Goal: Information Seeking & Learning: Learn about a topic

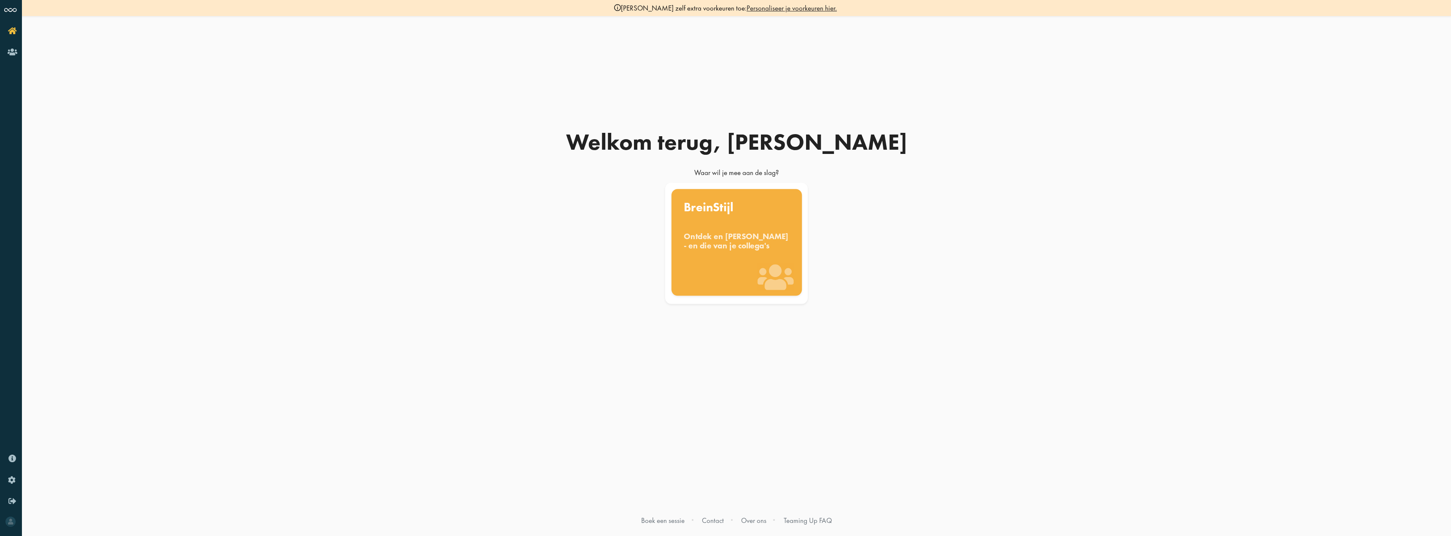
click at [731, 245] on div "Ontdek en benut jouw denkstijl - en die van je collega's" at bounding box center [737, 241] width 106 height 19
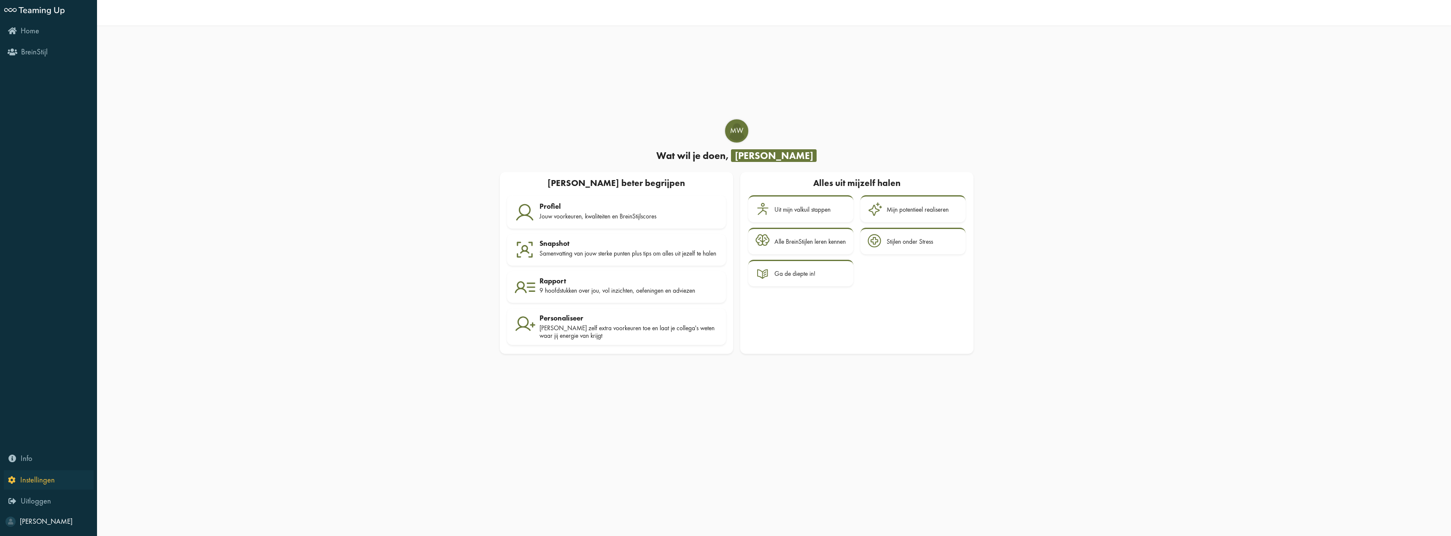
click at [32, 481] on span "Instellingen" at bounding box center [37, 480] width 35 height 10
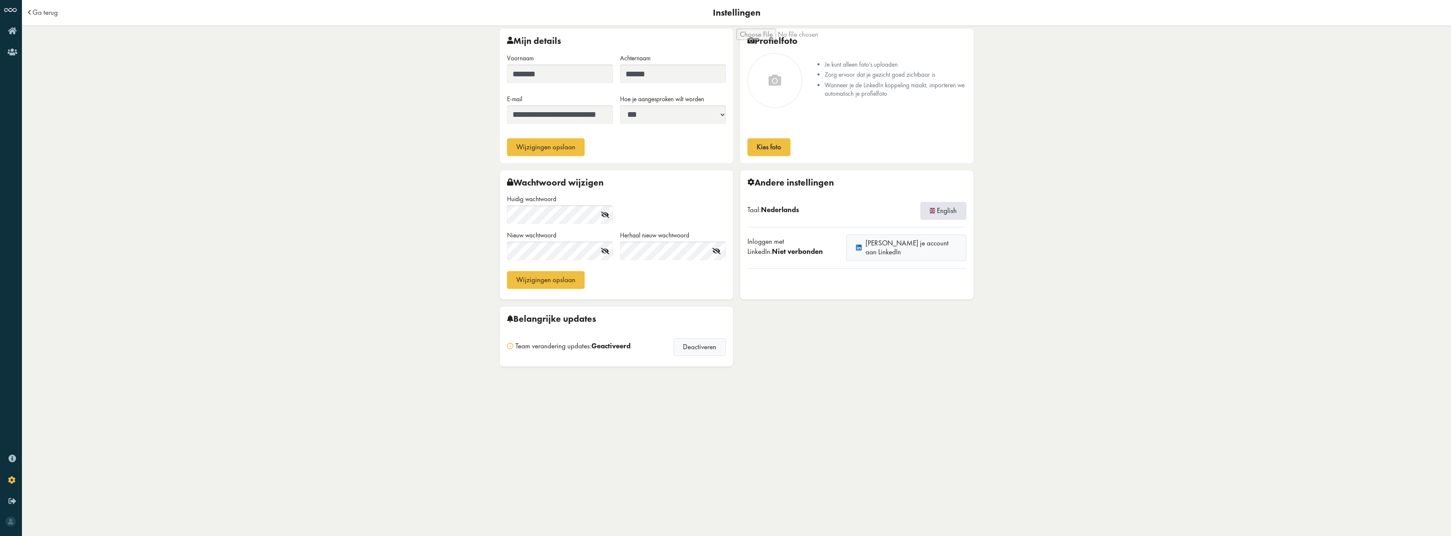
click at [946, 209] on button "English" at bounding box center [943, 211] width 46 height 18
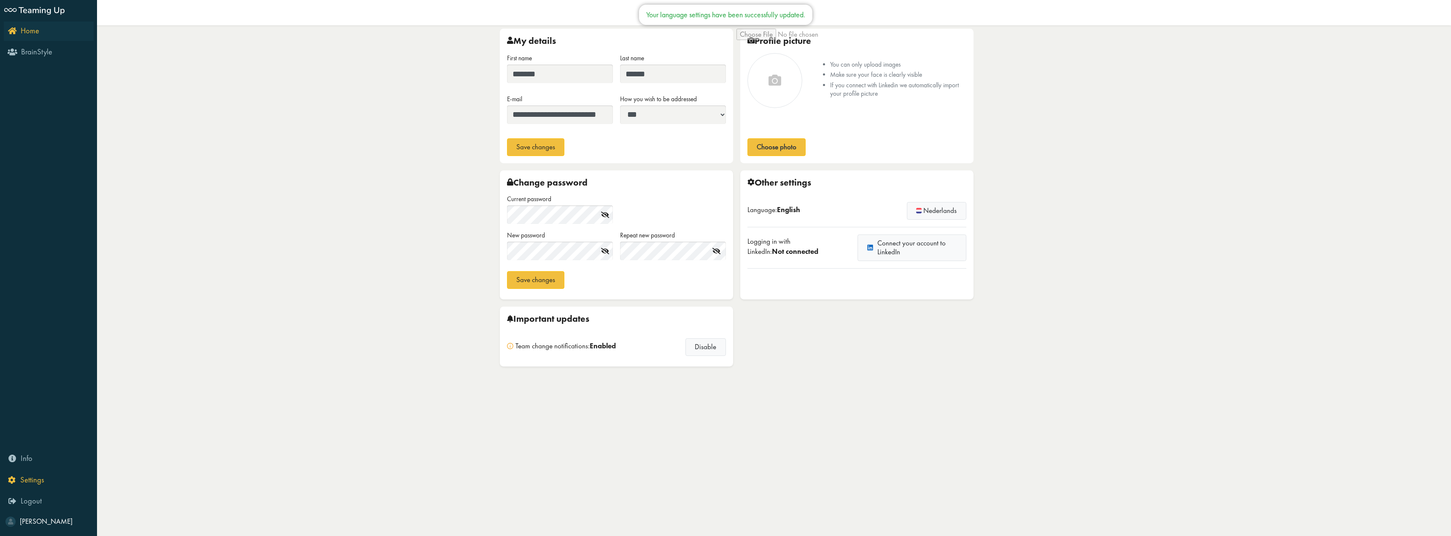
click at [21, 29] on span "Home" at bounding box center [30, 31] width 19 height 10
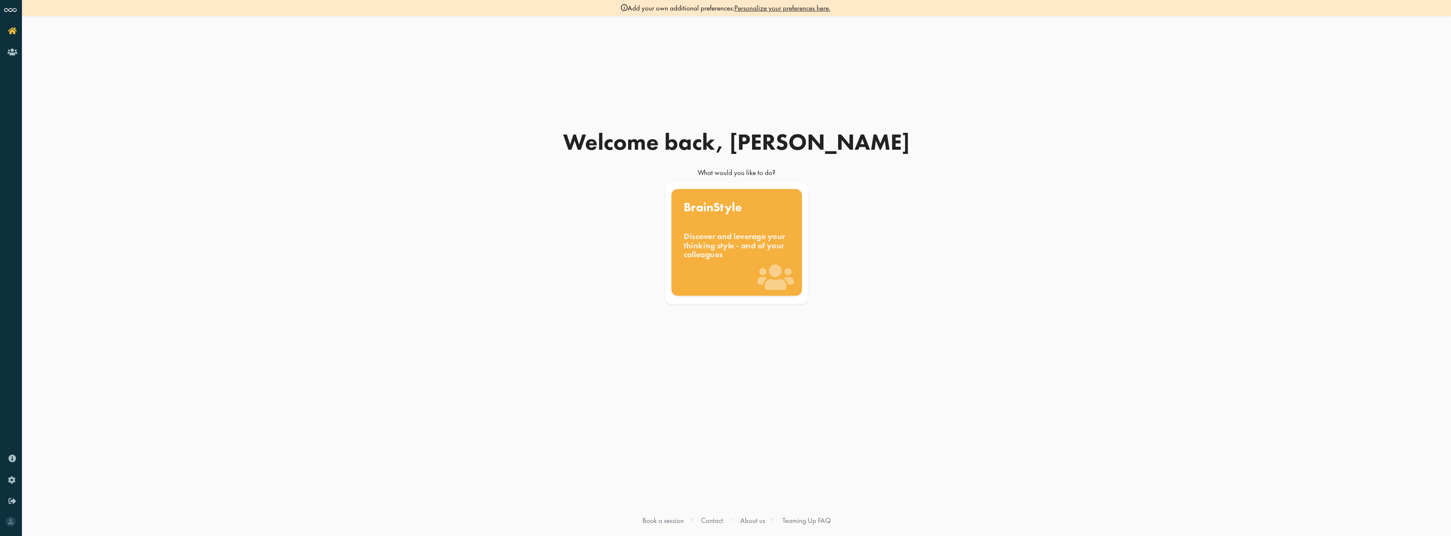
click at [701, 277] on div "BrainStyle Discover and leverage your thinking style - and of your colleagues" at bounding box center [736, 242] width 130 height 107
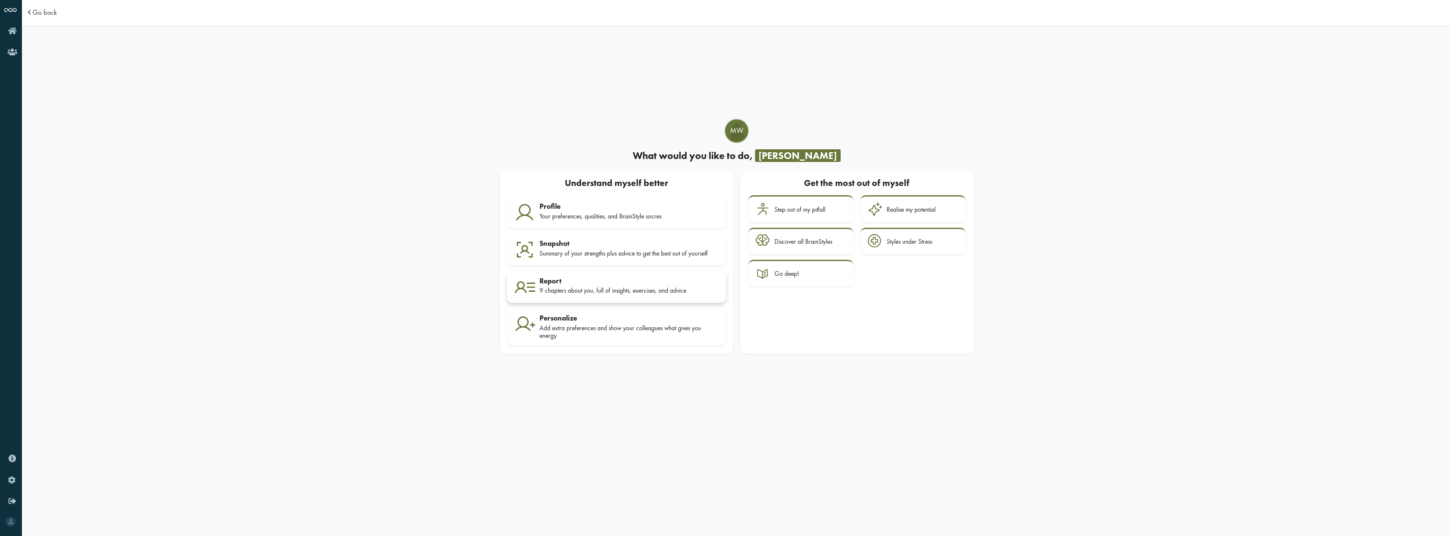
click at [598, 292] on div "9 chapters about you, full of insights, exercises, and advice" at bounding box center [628, 291] width 179 height 8
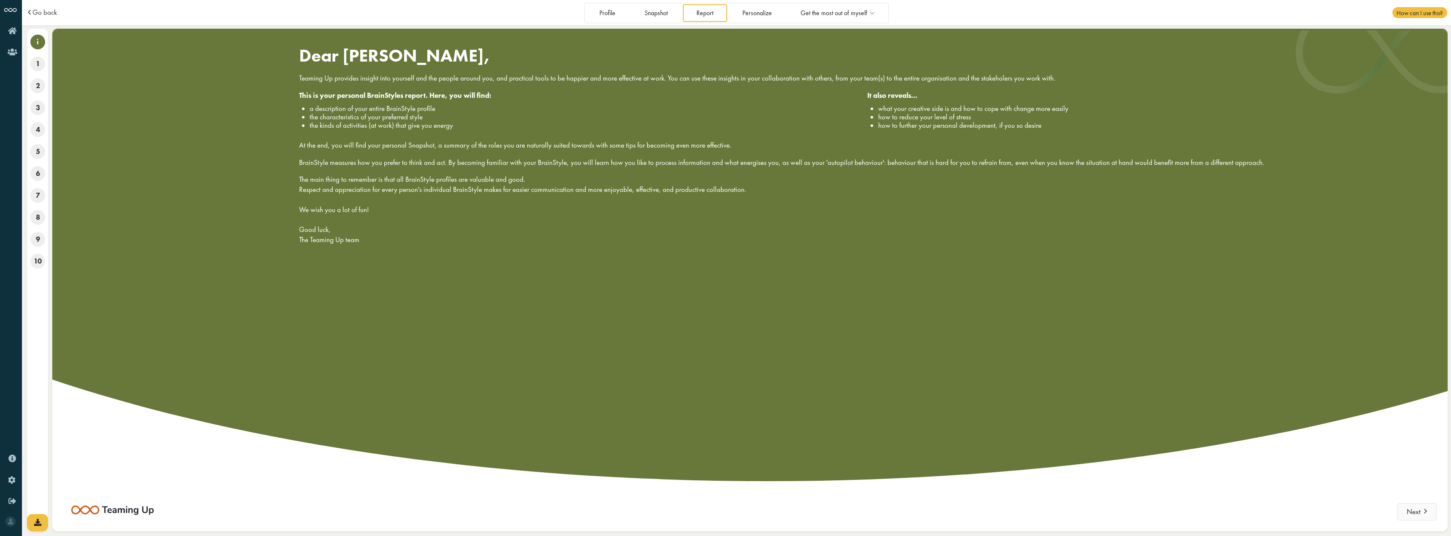
click at [1411, 519] on button "Next" at bounding box center [1416, 512] width 39 height 18
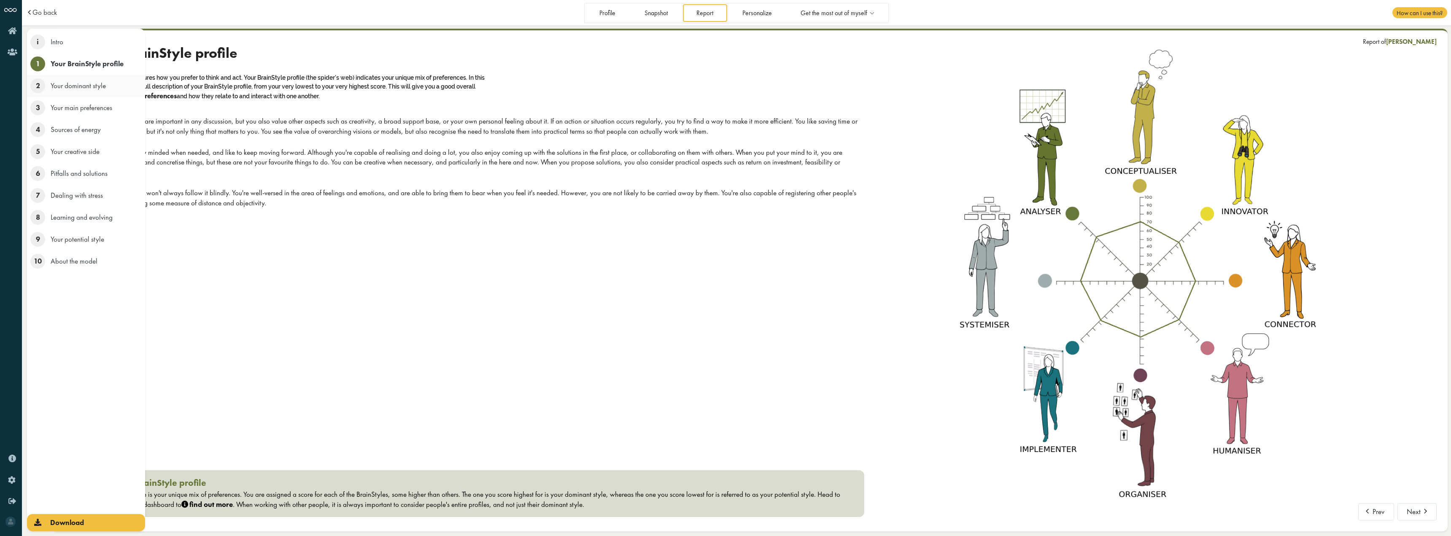
click at [33, 86] on span "2" at bounding box center [37, 85] width 15 height 15
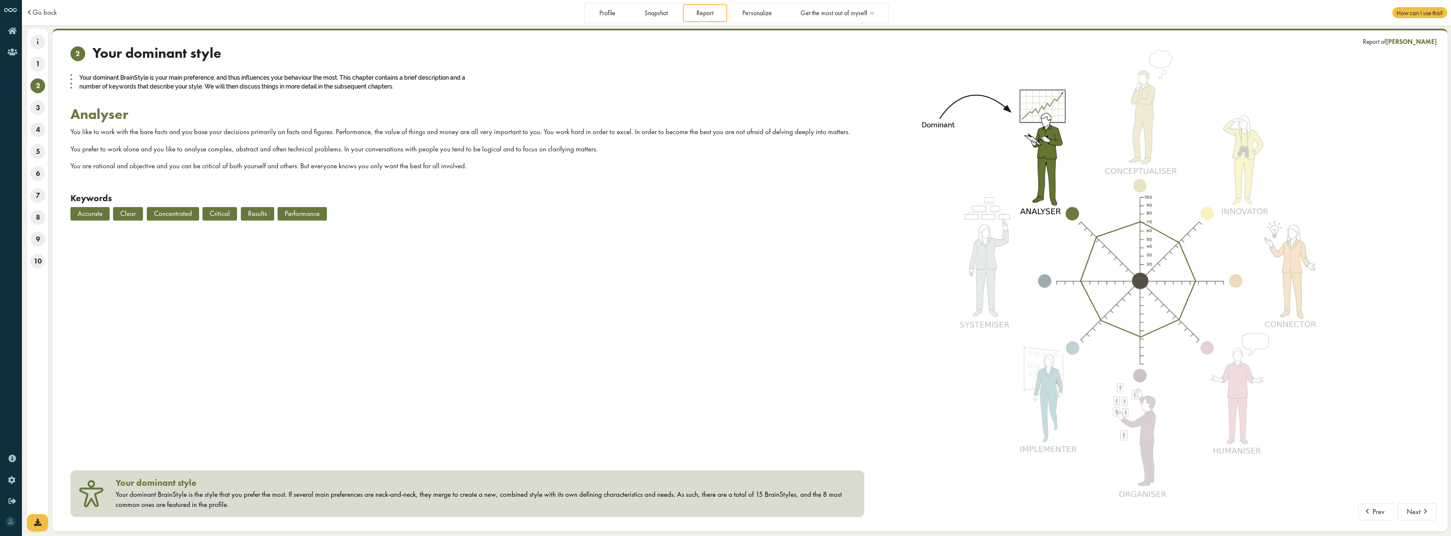
click at [311, 298] on div "2 Your dominant style Your dominant BrainStyle is your main preference, and thu…" at bounding box center [464, 281] width 800 height 472
click at [192, 328] on div "2 Your dominant style Your dominant BrainStyle is your main preference, and thu…" at bounding box center [464, 281] width 800 height 472
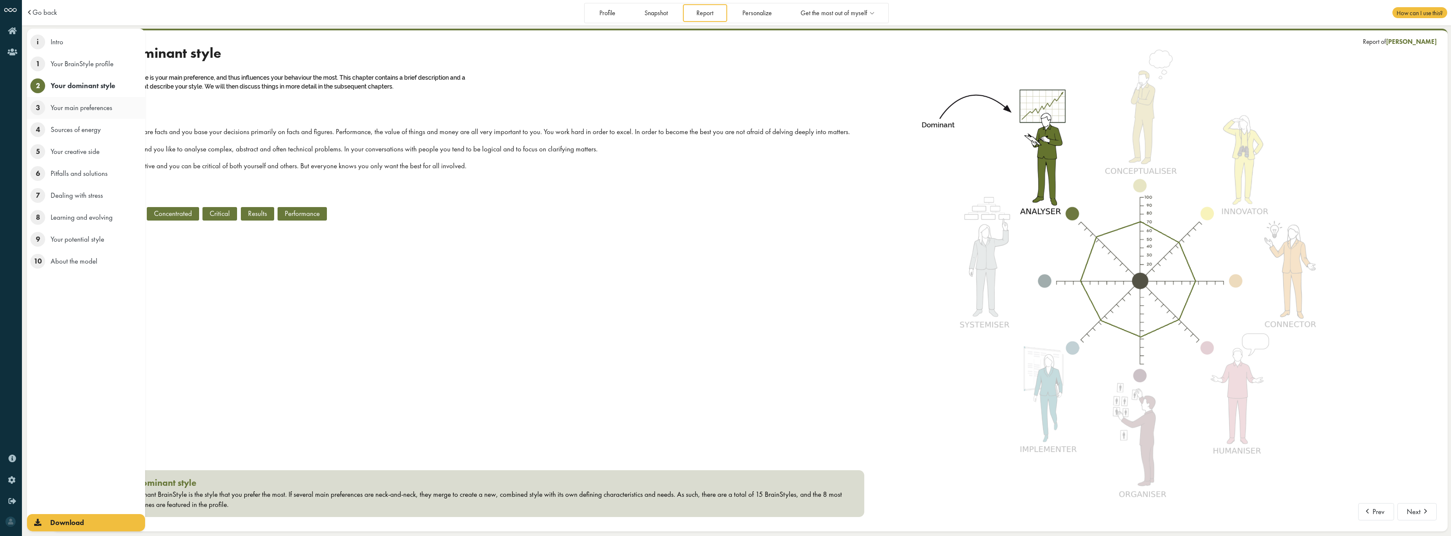
click at [34, 108] on span "3" at bounding box center [37, 107] width 15 height 15
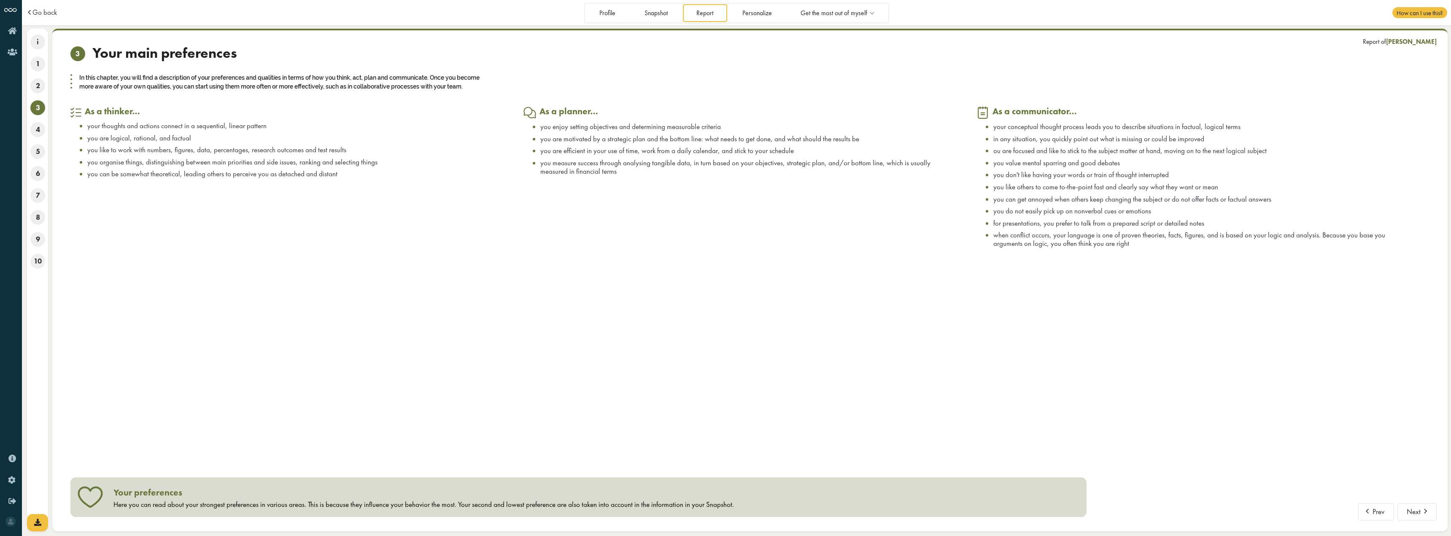
click at [332, 275] on div "Prev Next Report of [PERSON_NAME] 3 Your main preferences In this chapter, you …" at bounding box center [749, 281] width 1359 height 472
click at [212, 344] on div "Prev Next Report of [PERSON_NAME] 3 Your main preferences In this chapter, you …" at bounding box center [749, 281] width 1359 height 472
